Goal: Task Accomplishment & Management: Manage account settings

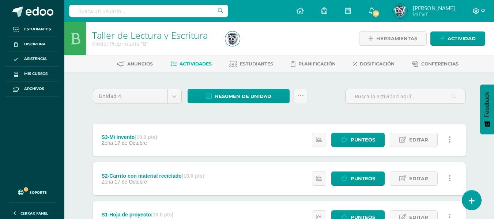
click at [475, 9] on icon at bounding box center [476, 11] width 6 height 6
click at [454, 37] on span "Configuración" at bounding box center [461, 39] width 34 height 7
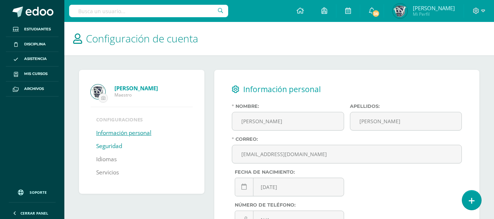
click at [114, 144] on link "Seguridad" at bounding box center [109, 146] width 26 height 13
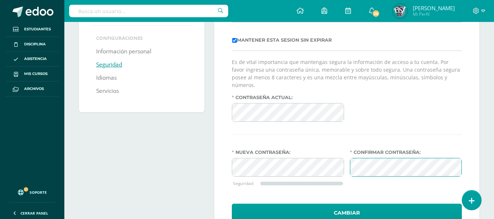
scroll to position [104, 0]
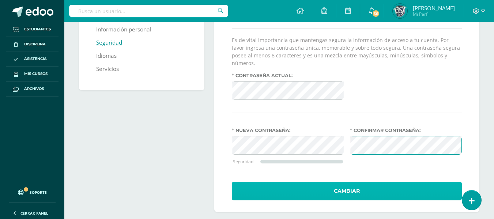
click at [367, 182] on button "Cambiar" at bounding box center [347, 191] width 230 height 19
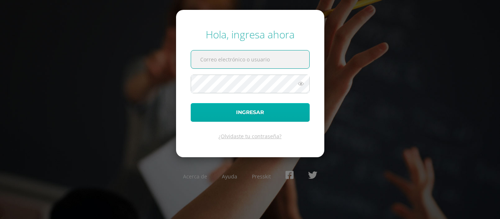
type input "[EMAIL_ADDRESS][DOMAIN_NAME]"
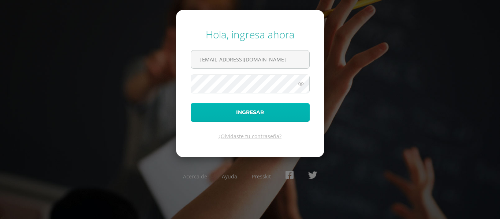
click at [270, 110] on button "Ingresar" at bounding box center [250, 112] width 119 height 19
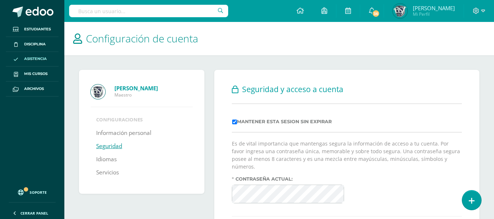
click at [31, 55] on link "Asistencia" at bounding box center [32, 59] width 53 height 15
